Goal: Navigation & Orientation: Understand site structure

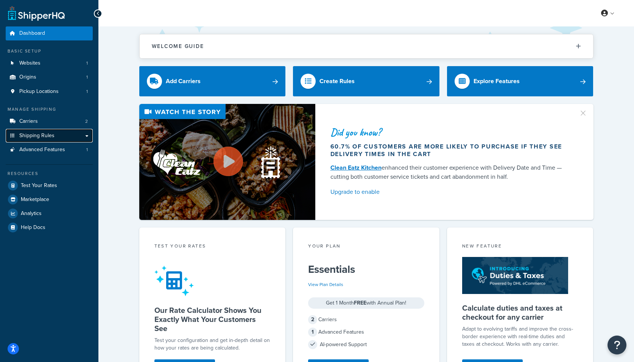
click at [72, 136] on link "Shipping Rules" at bounding box center [49, 136] width 87 height 14
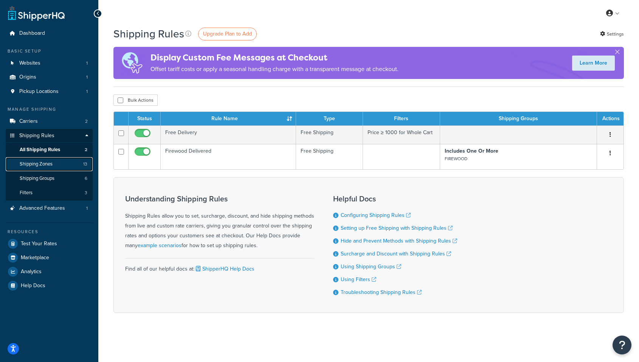
click at [52, 163] on span "Shipping Zones" at bounding box center [36, 164] width 33 height 6
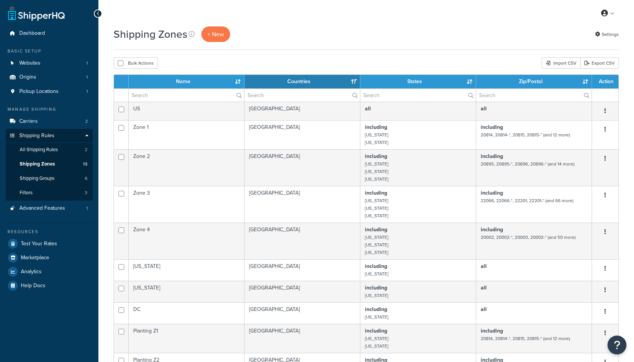
select select "15"
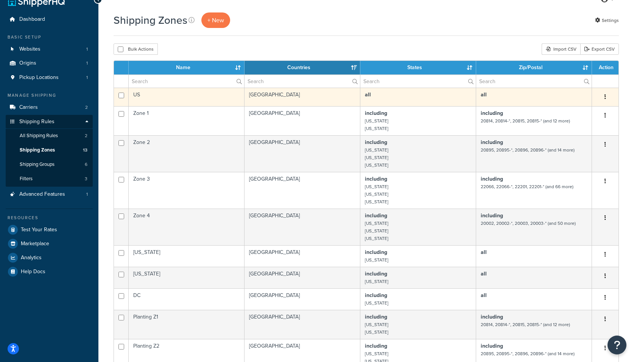
scroll to position [6, 0]
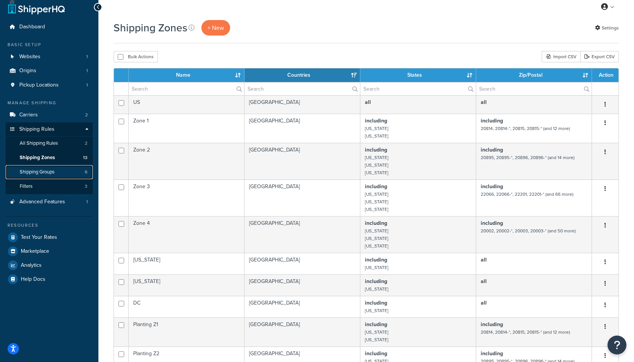
click at [65, 170] on link "Shipping Groups 6" at bounding box center [49, 172] width 87 height 14
